Goal: Task Accomplishment & Management: Manage account settings

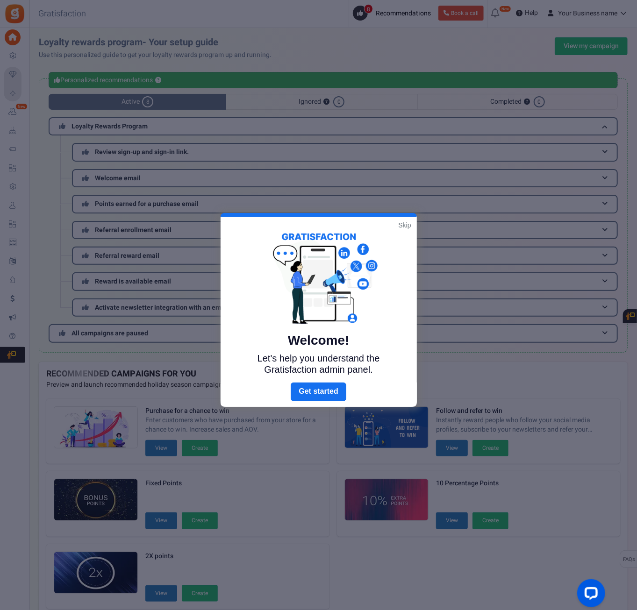
click at [403, 226] on link "Skip" at bounding box center [404, 225] width 13 height 9
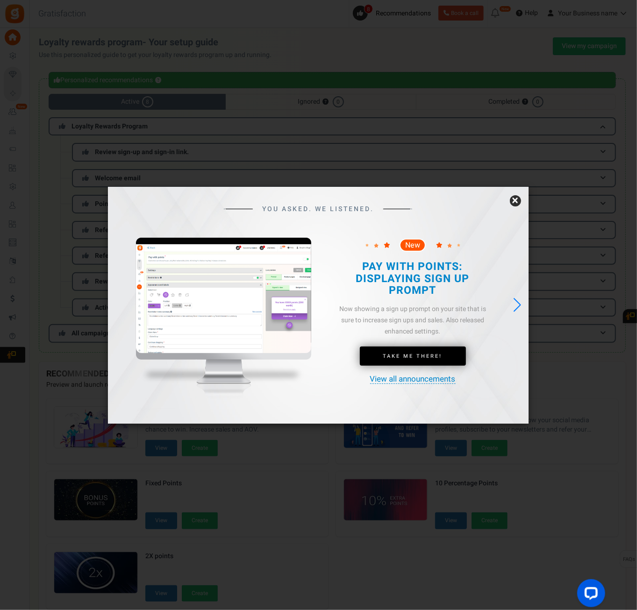
click at [515, 199] on link "×" at bounding box center [515, 200] width 11 height 11
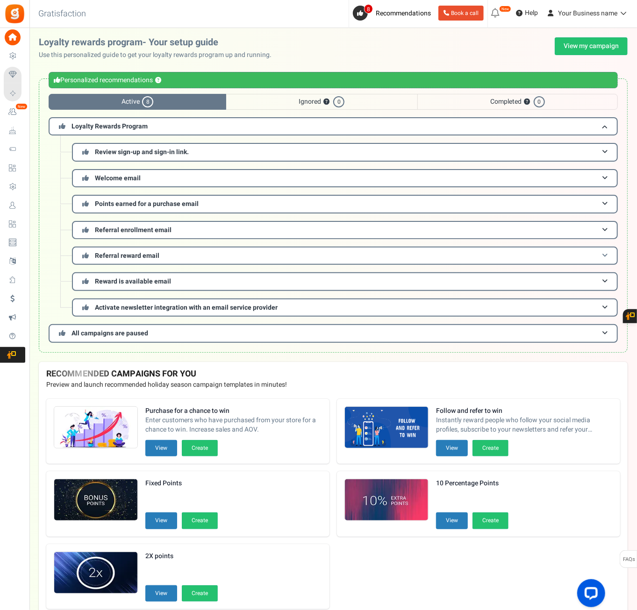
click at [156, 257] on span "Referral reward email" at bounding box center [127, 256] width 64 height 10
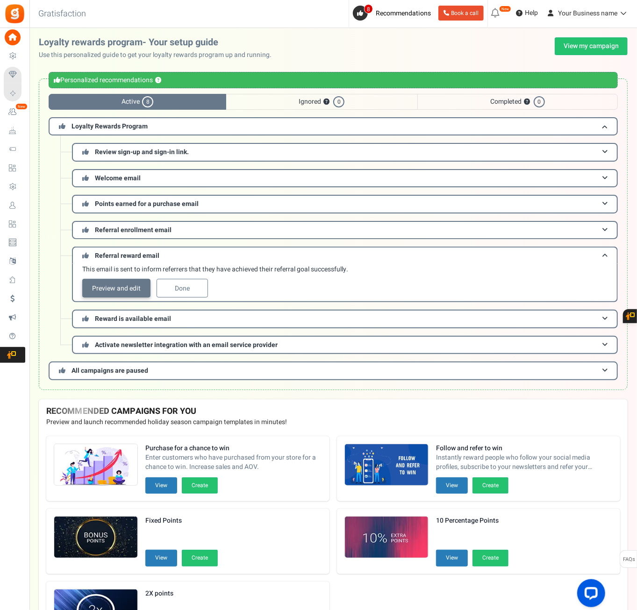
click at [107, 285] on link "Preview and edit" at bounding box center [116, 288] width 68 height 19
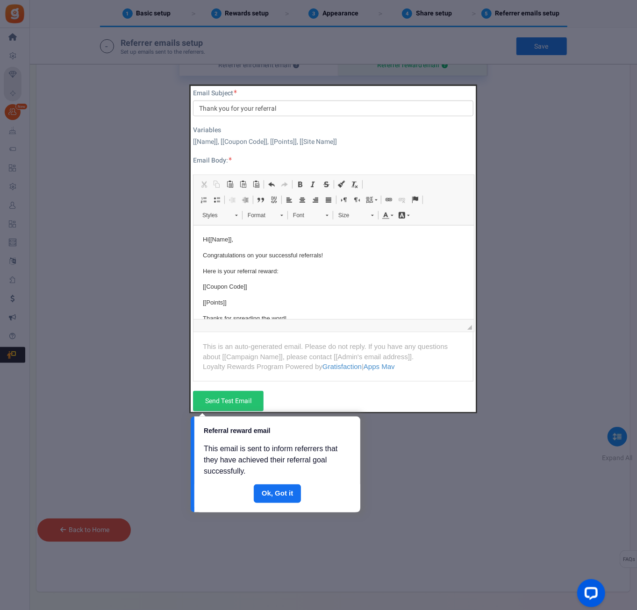
scroll to position [392, 0]
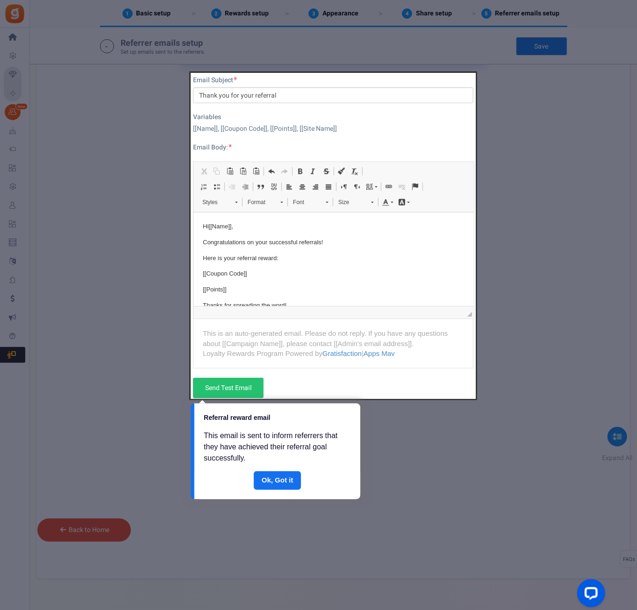
click at [283, 270] on div at bounding box center [333, 236] width 285 height 326
drag, startPoint x: 467, startPoint y: 243, endPoint x: 464, endPoint y: 269, distance: 26.3
click at [464, 269] on div at bounding box center [333, 236] width 285 height 326
drag, startPoint x: 469, startPoint y: 261, endPoint x: 471, endPoint y: 289, distance: 27.7
click at [471, 289] on div at bounding box center [333, 236] width 285 height 326
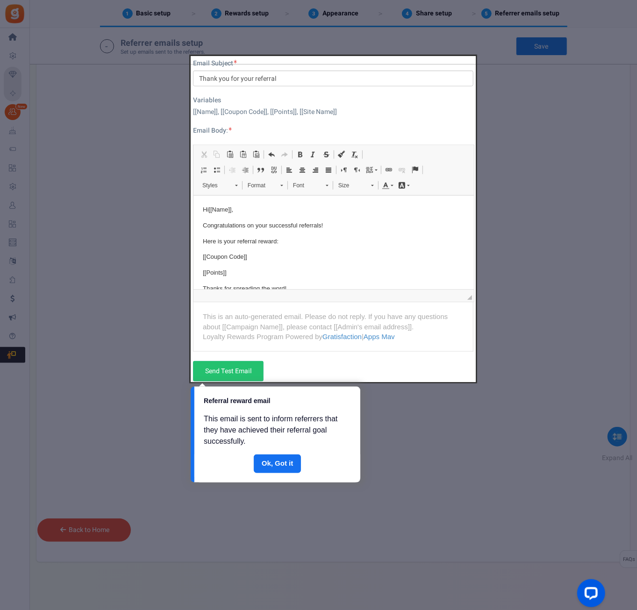
scroll to position [416, 0]
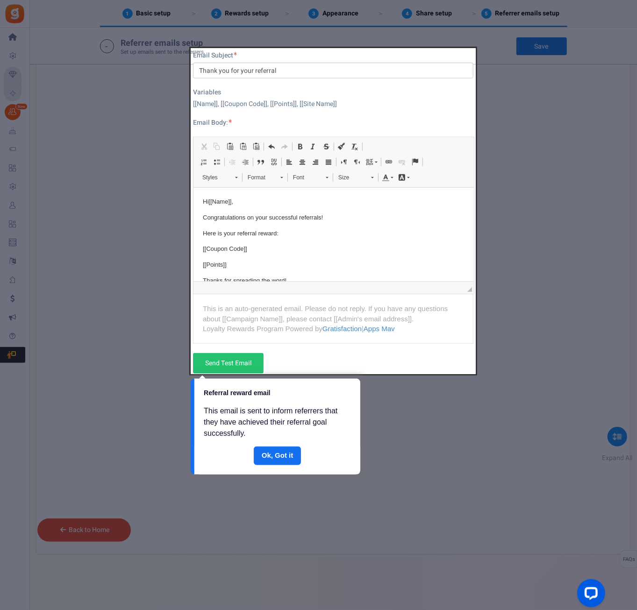
click at [467, 272] on div at bounding box center [333, 211] width 285 height 326
click at [280, 449] on link "Done" at bounding box center [278, 456] width 48 height 19
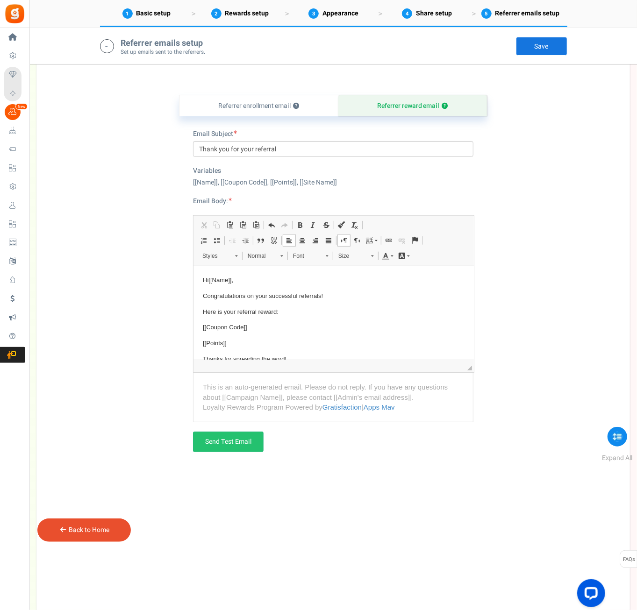
scroll to position [323, 0]
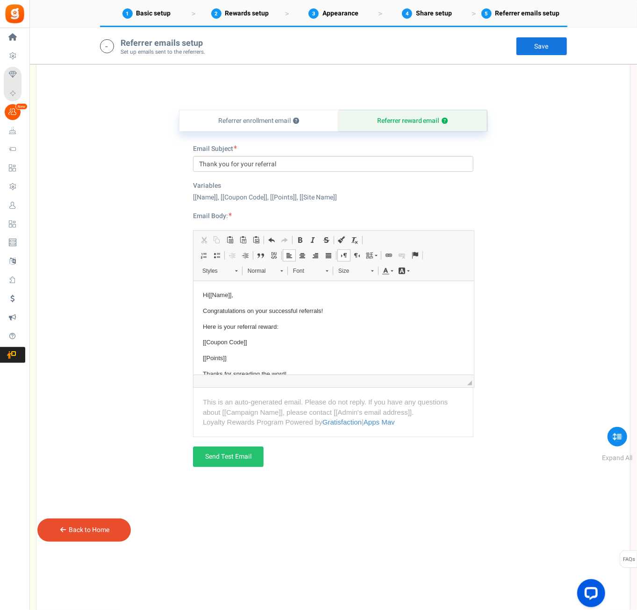
click at [233, 215] on div "Email Body: Hi [[Name]], Congratulations on your successful referrals! Here is …" at bounding box center [333, 324] width 280 height 225
click at [268, 123] on link "Referrer enrollment email ?" at bounding box center [258, 120] width 159 height 21
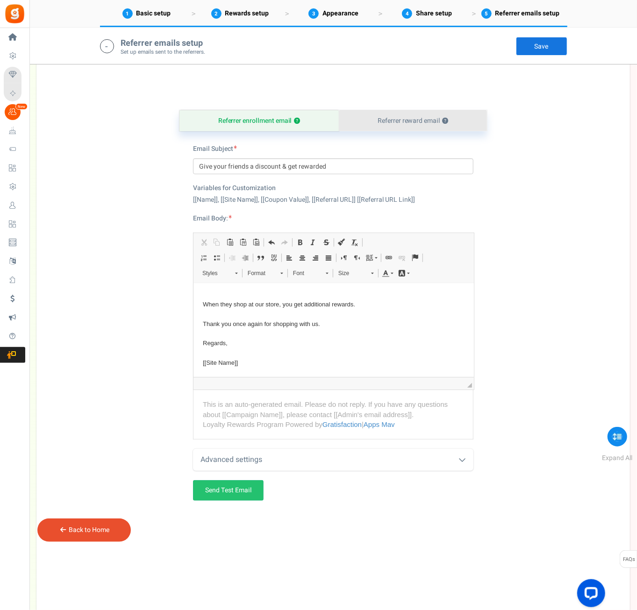
click at [407, 122] on link "Referrer reward email ?" at bounding box center [413, 120] width 148 height 21
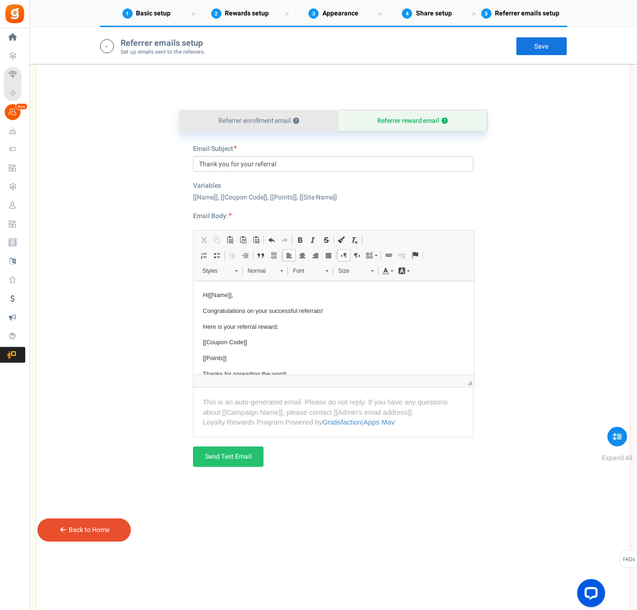
click at [223, 118] on link "Referrer enrollment email ?" at bounding box center [258, 120] width 159 height 21
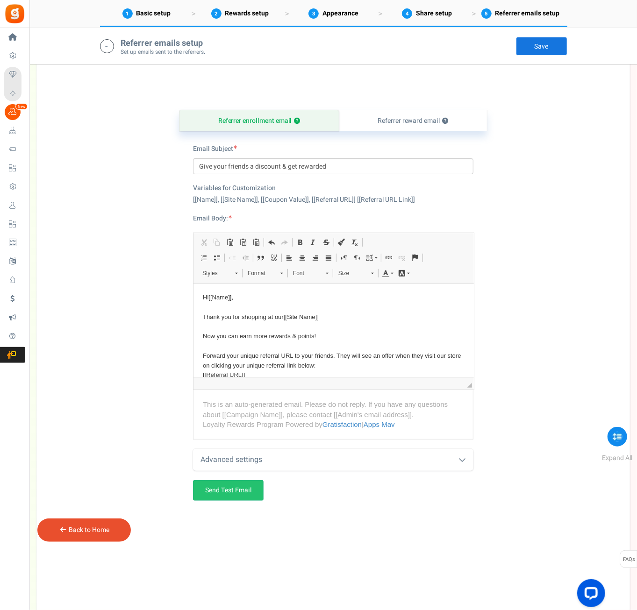
click at [75, 527] on link "Back to Home" at bounding box center [89, 530] width 41 height 10
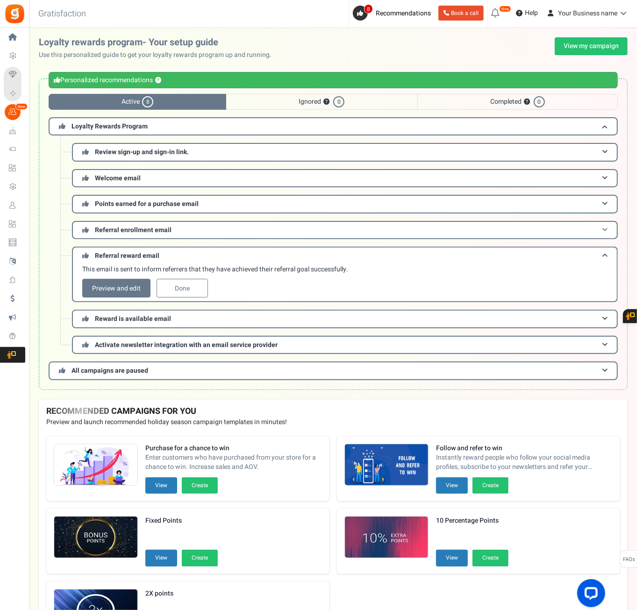
click at [179, 229] on h3 "Referral enrollment email" at bounding box center [345, 230] width 546 height 18
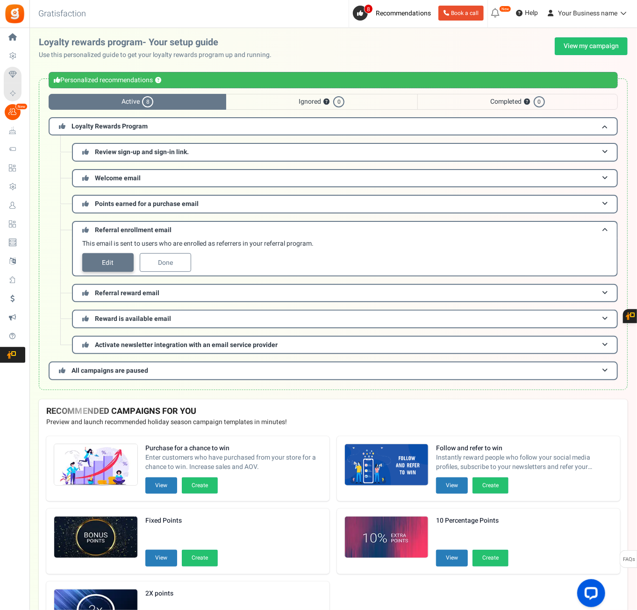
click at [113, 264] on link "Edit" at bounding box center [107, 262] width 51 height 19
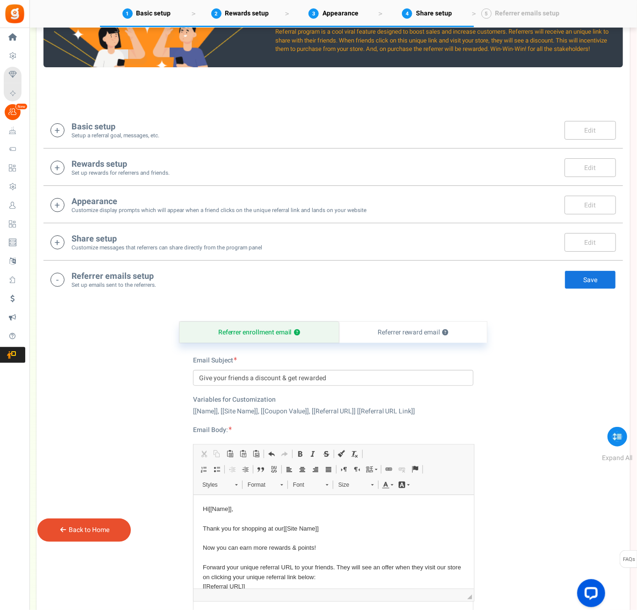
scroll to position [345, 0]
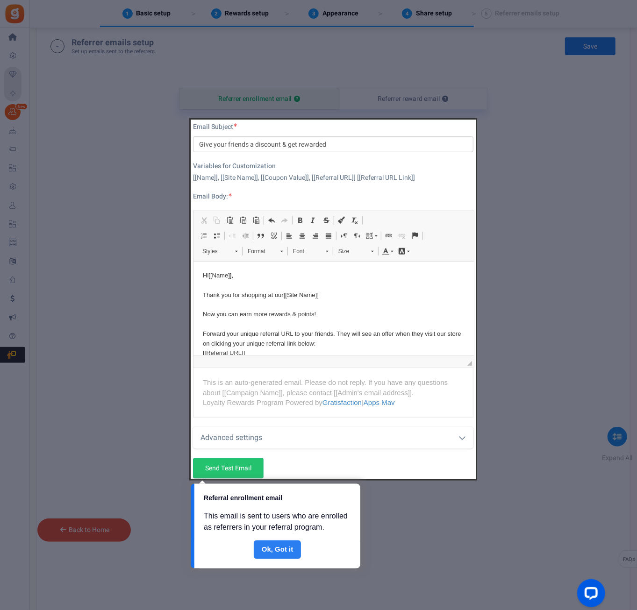
click at [295, 553] on link "Done" at bounding box center [278, 550] width 48 height 19
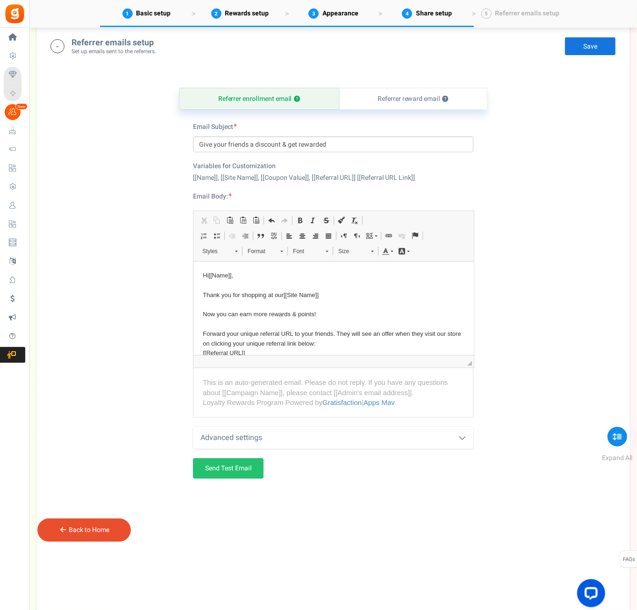
click at [67, 530] on div "Back to Home" at bounding box center [84, 530] width 50 height 9
click at [69, 530] on link "Back to Home" at bounding box center [89, 530] width 41 height 10
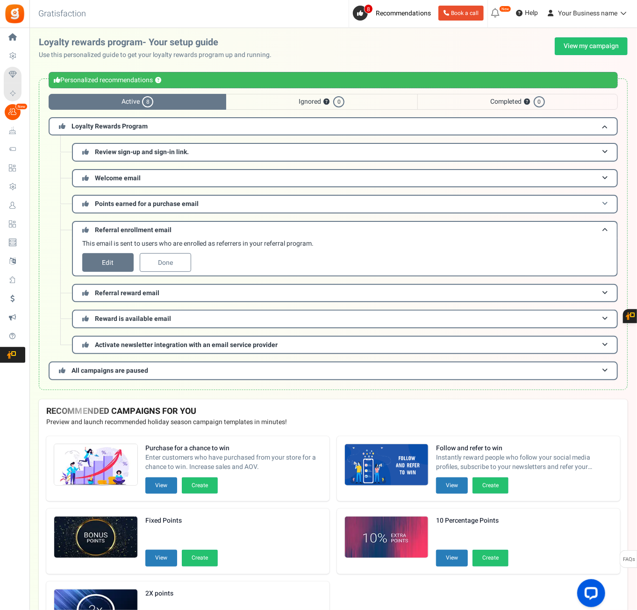
click at [214, 205] on h3 "Points earned for a purchase email" at bounding box center [345, 204] width 546 height 18
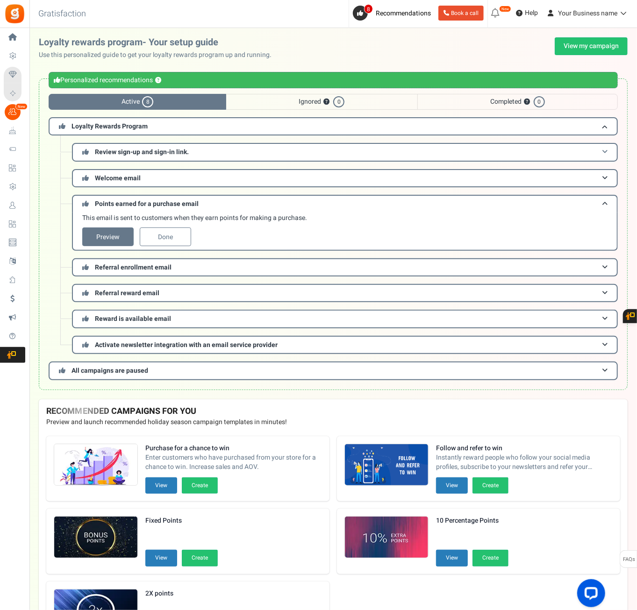
click at [198, 152] on h3 "Review sign-up and sign-in link." at bounding box center [345, 152] width 546 height 18
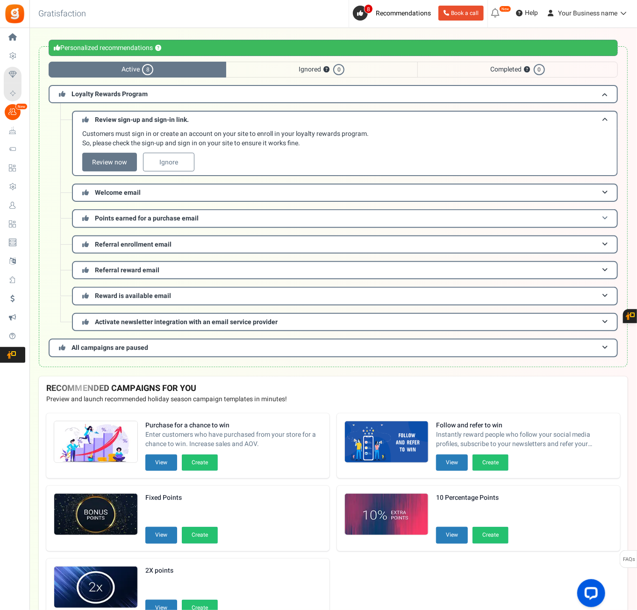
scroll to position [99, 0]
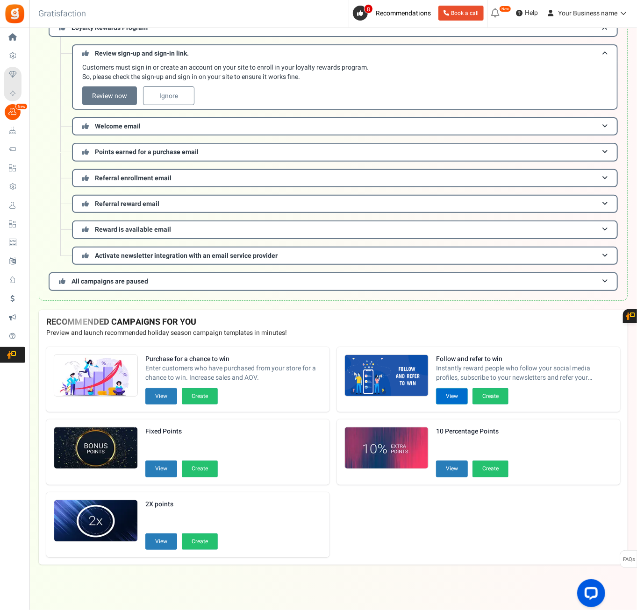
click at [450, 397] on button "View" at bounding box center [452, 396] width 32 height 16
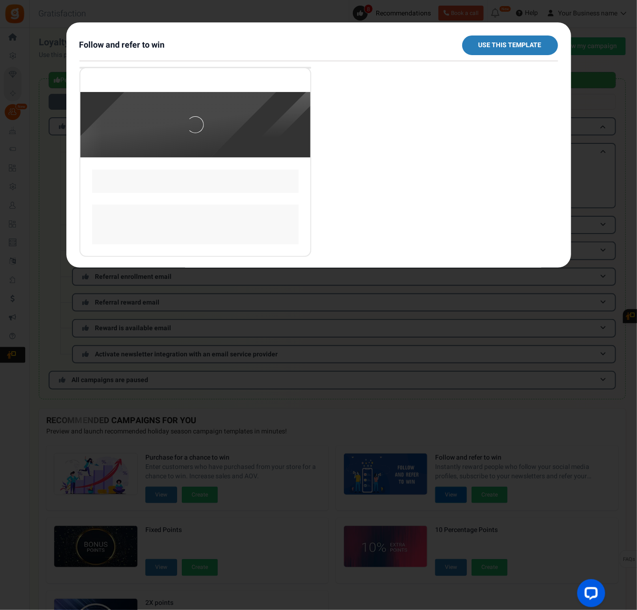
scroll to position [0, 0]
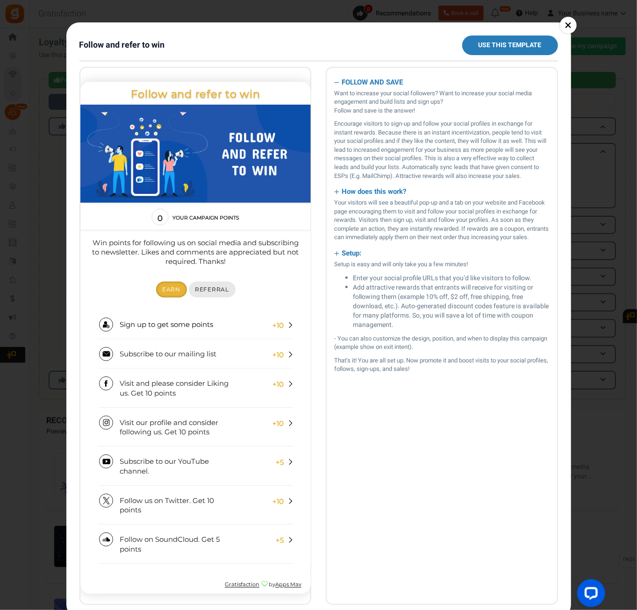
click at [205, 282] on link "Referral" at bounding box center [211, 288] width 47 height 15
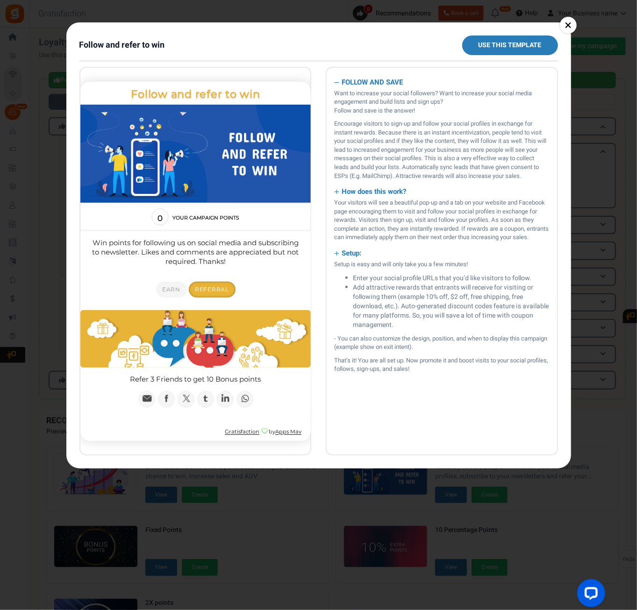
click at [218, 289] on span "Referral" at bounding box center [211, 288] width 34 height 7
click at [569, 30] on link "×" at bounding box center [568, 25] width 17 height 17
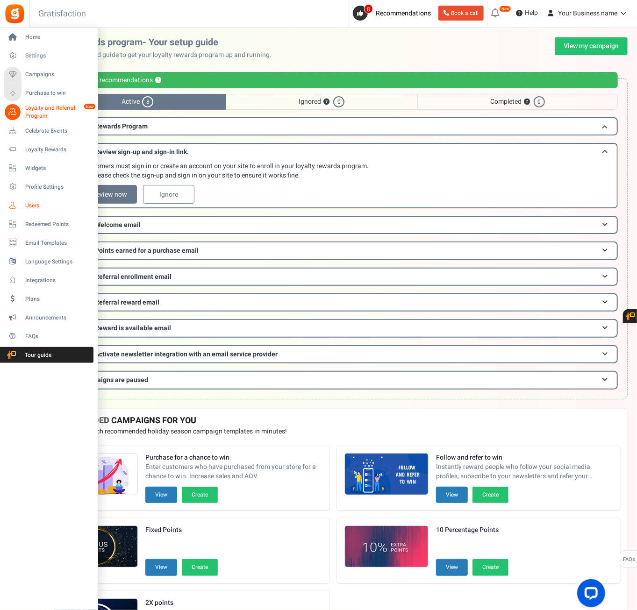
click at [37, 203] on span "Users" at bounding box center [57, 206] width 65 height 8
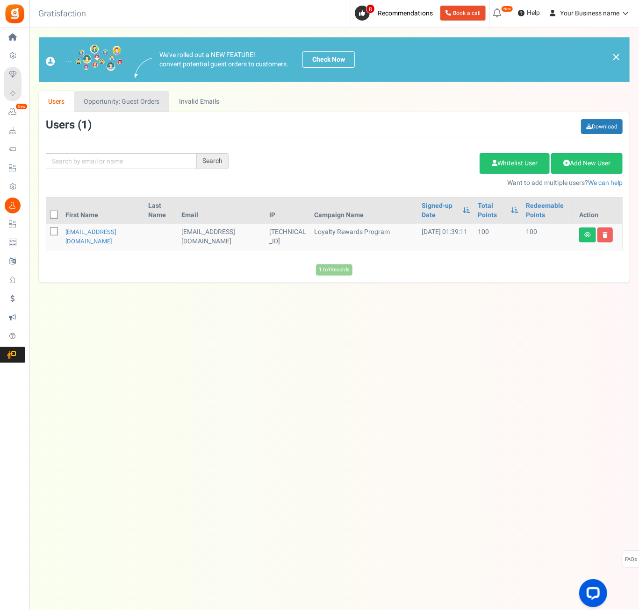
click at [120, 106] on link "Opportunity: Guest Orders" at bounding box center [121, 101] width 95 height 21
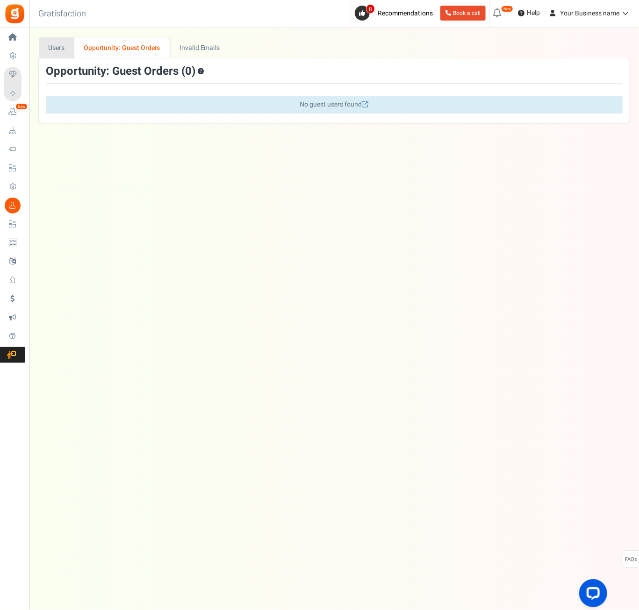
click at [52, 48] on link "Users" at bounding box center [57, 47] width 36 height 21
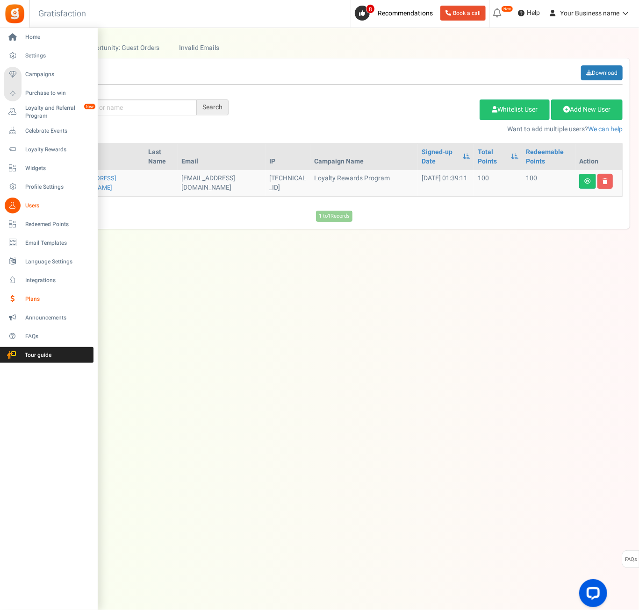
click at [33, 300] on span "Plans" at bounding box center [57, 299] width 65 height 8
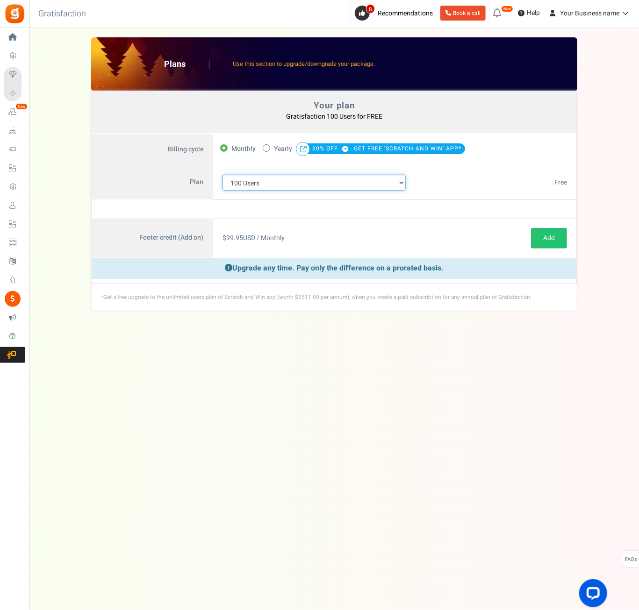
click at [337, 186] on select "100 Users 200 Users 500 Users 1000 Users 2000 Users 3000 Users 4000 Users 5000 …" at bounding box center [313, 183] width 183 height 16
select select "712"
click at [222, 175] on select "100 Users 200 Users 500 Users 1000 Users 2000 Users 3000 Users 4000 Users 5000 …" at bounding box center [313, 183] width 183 height 16
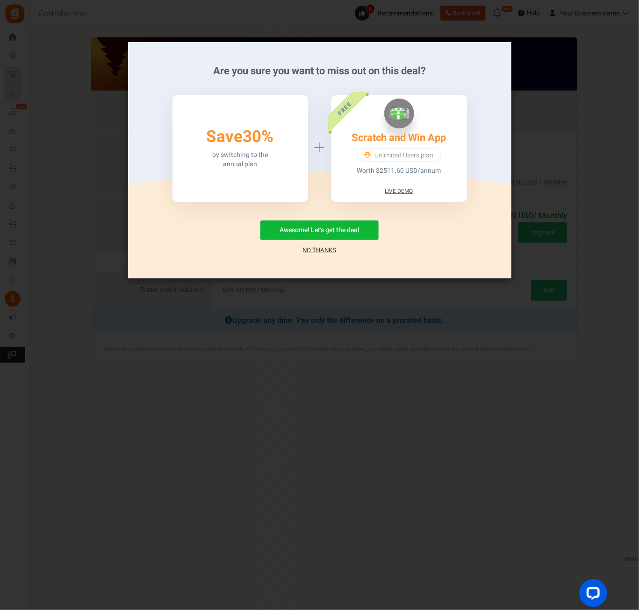
click at [318, 250] on link "No Thanks" at bounding box center [320, 250] width 34 height 9
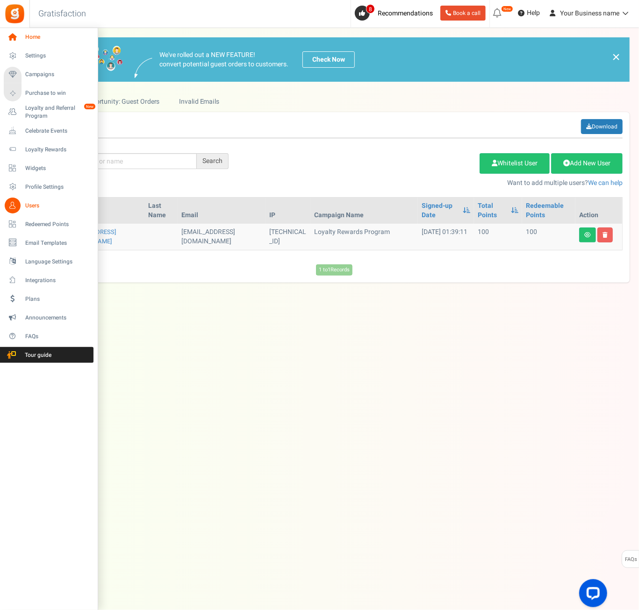
click at [27, 33] on span "Home" at bounding box center [57, 37] width 65 height 8
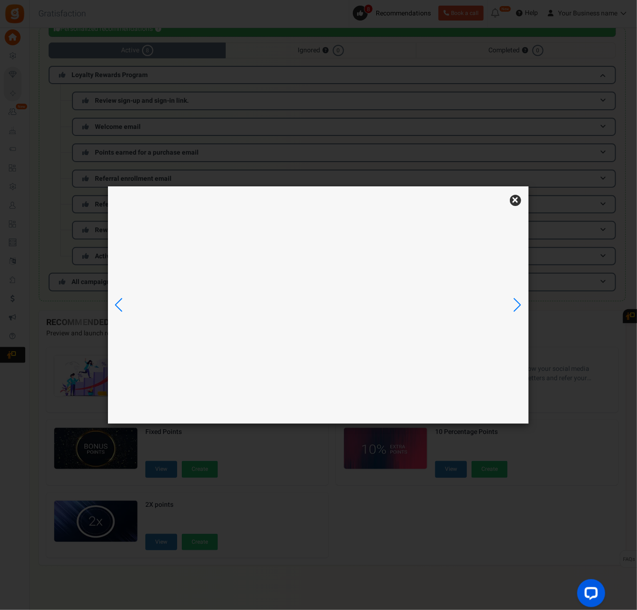
scroll to position [51, 0]
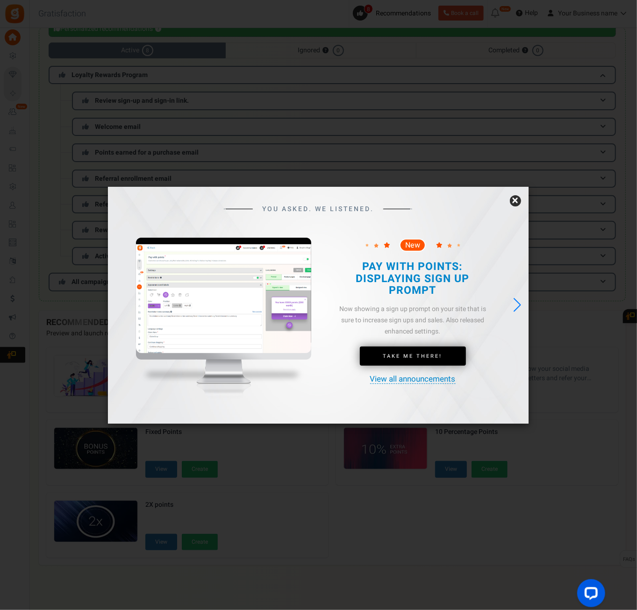
click at [516, 198] on link "×" at bounding box center [515, 200] width 11 height 11
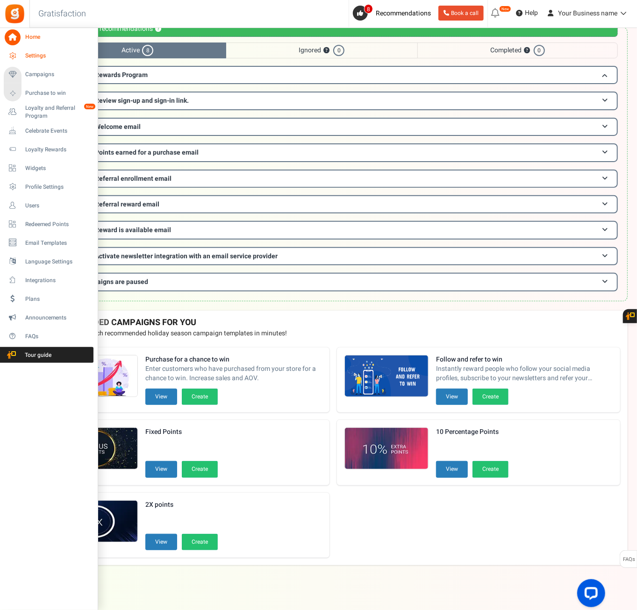
click at [12, 57] on icon at bounding box center [13, 56] width 16 height 16
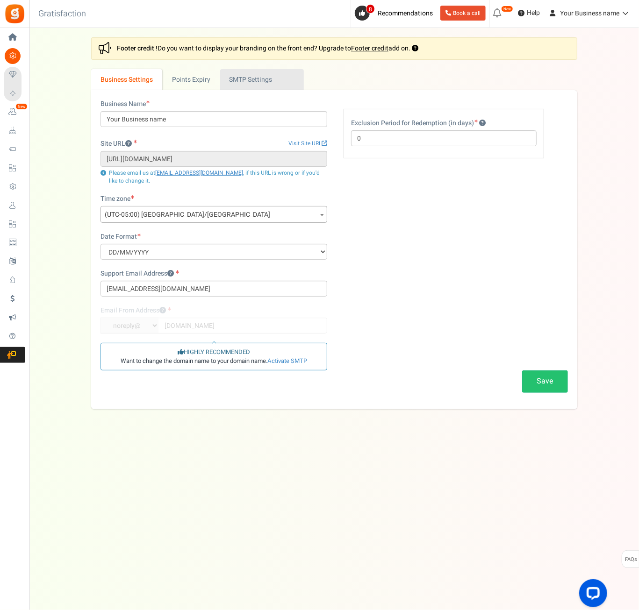
click at [245, 78] on link "Active SMTP Settings" at bounding box center [262, 79] width 84 height 21
